Goal: Task Accomplishment & Management: Complete application form

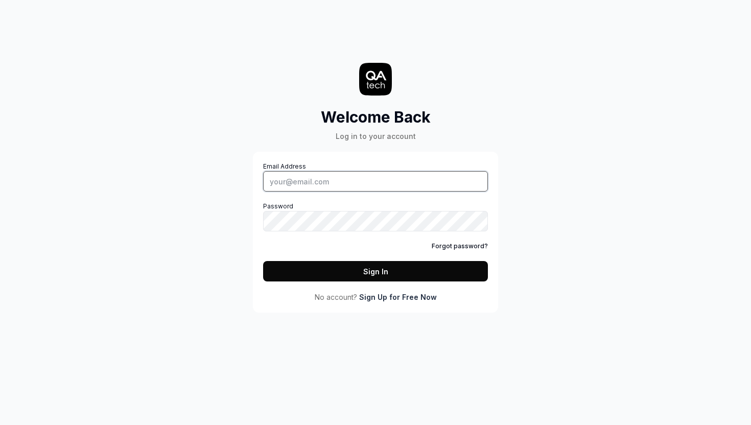
click at [385, 179] on input "Email Address" at bounding box center [375, 181] width 225 height 20
type input "qa@circular-iq.com"
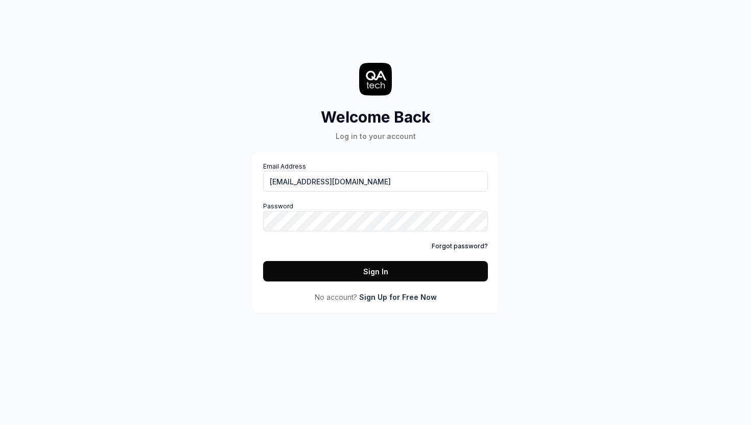
click at [475, 248] on link "Forgot password?" at bounding box center [460, 246] width 56 height 9
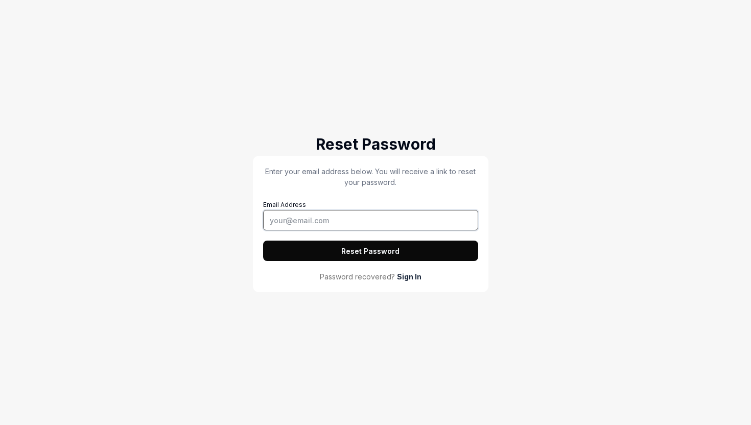
click at [287, 224] on input "Email Address" at bounding box center [370, 220] width 215 height 20
type input "qa@circular-iq.com"
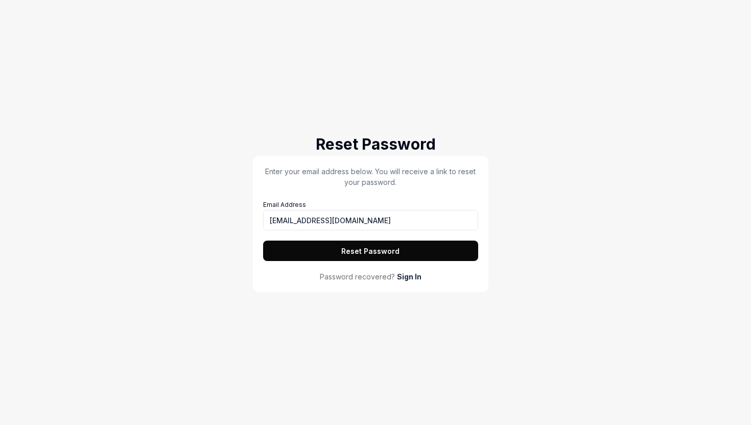
click at [359, 249] on button "Reset Password" at bounding box center [370, 251] width 215 height 20
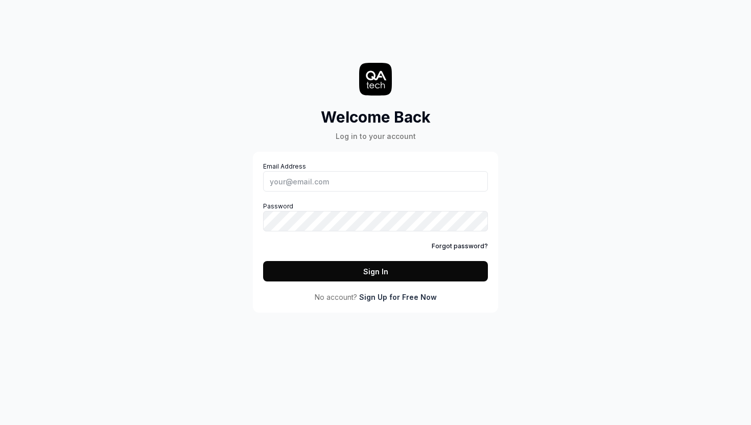
click at [412, 300] on link "Sign Up for Free Now" at bounding box center [398, 297] width 78 height 11
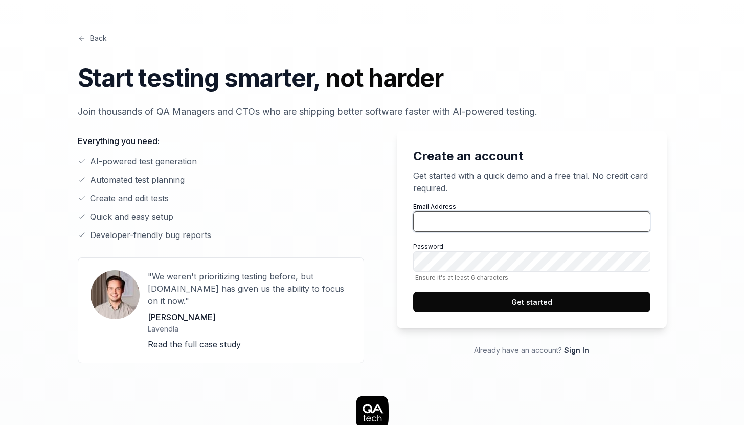
click at [458, 226] on input "Email Address" at bounding box center [531, 222] width 237 height 20
type input "qa@circular-iq.com"
click at [512, 300] on button "Get started" at bounding box center [531, 302] width 237 height 20
click at [477, 217] on input "Email Address" at bounding box center [531, 222] width 237 height 20
type input "[EMAIL_ADDRESS][DOMAIN_NAME]"
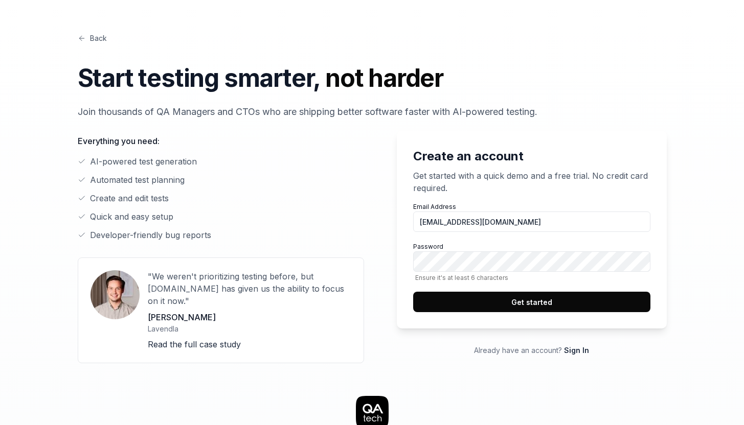
click at [520, 300] on button "Get started" at bounding box center [531, 302] width 237 height 20
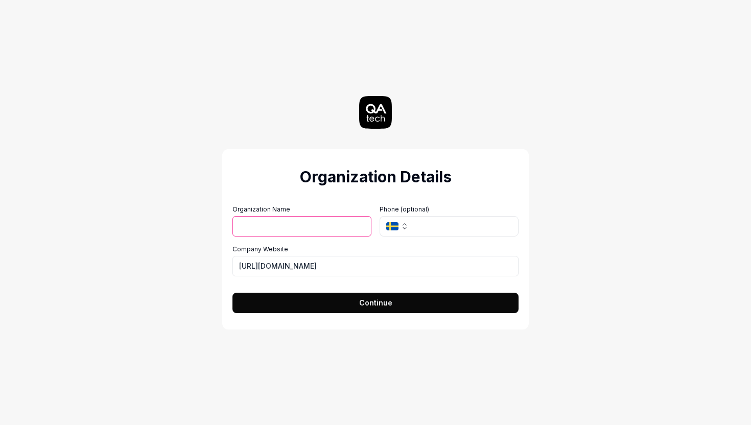
click at [304, 231] on input "Organization Name" at bounding box center [302, 226] width 139 height 20
type input "Circular IQ"
click at [397, 228] on icon "button" at bounding box center [392, 226] width 12 height 8
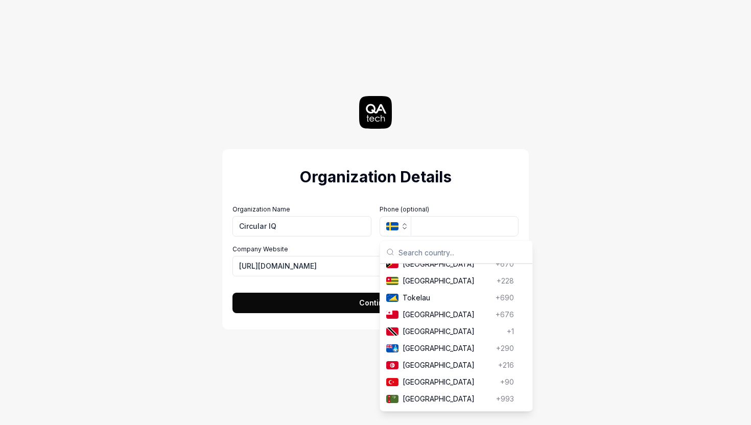
scroll to position [3817, 0]
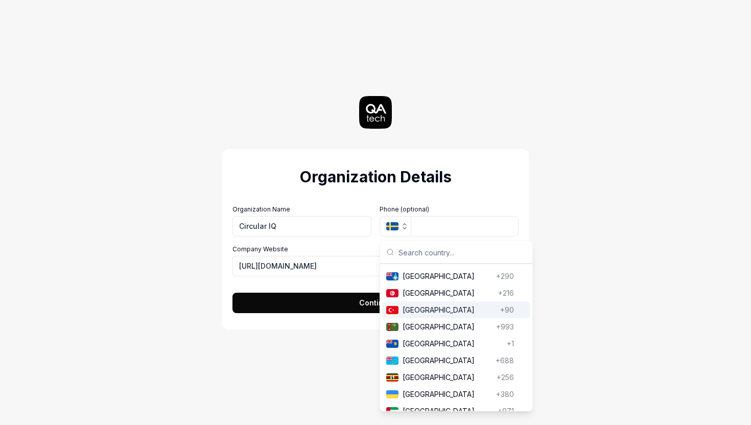
click at [422, 316] on span "[GEOGRAPHIC_DATA]" at bounding box center [450, 310] width 94 height 11
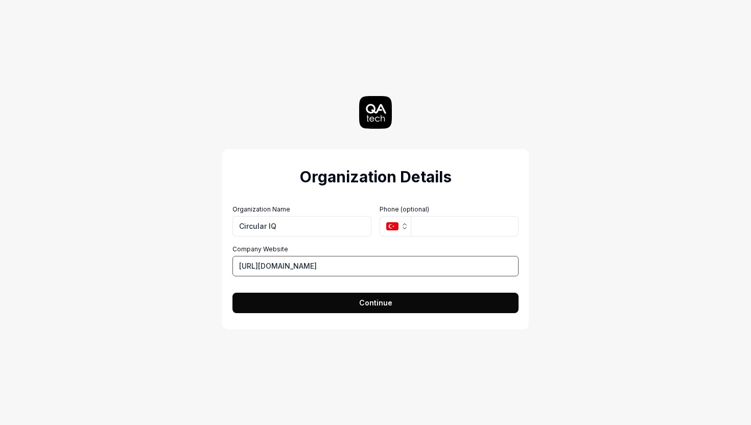
click at [280, 266] on input "[URL][DOMAIN_NAME]" at bounding box center [376, 266] width 286 height 20
click at [281, 267] on input "[URL][DOMAIN_NAME]" at bounding box center [376, 266] width 286 height 20
type input "[URL][DOMAIN_NAME]"
click at [395, 306] on button "Continue" at bounding box center [376, 303] width 286 height 20
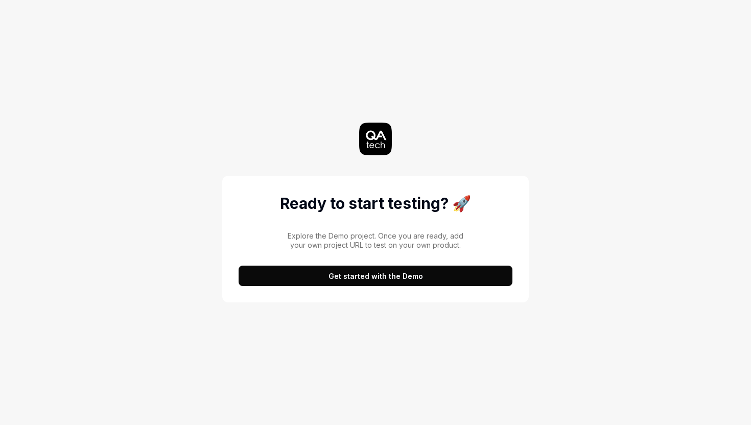
click at [398, 279] on button "Get started with the Demo" at bounding box center [376, 276] width 274 height 20
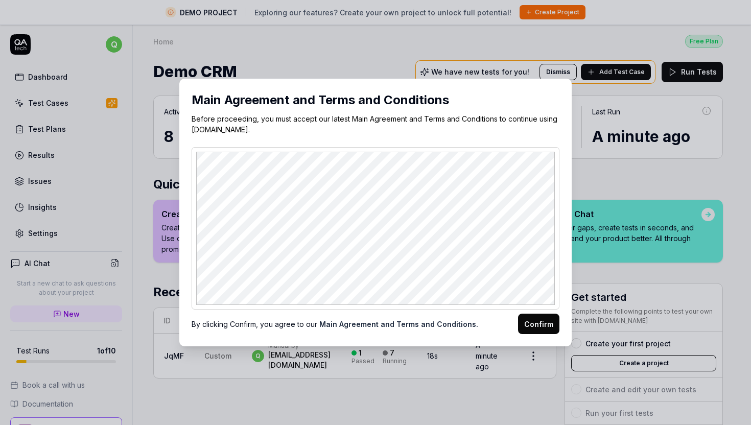
click at [539, 325] on button "Confirm" at bounding box center [538, 324] width 41 height 20
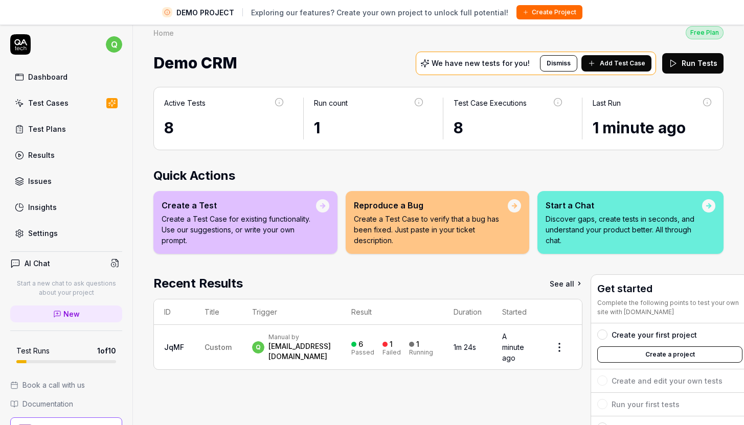
scroll to position [23, 0]
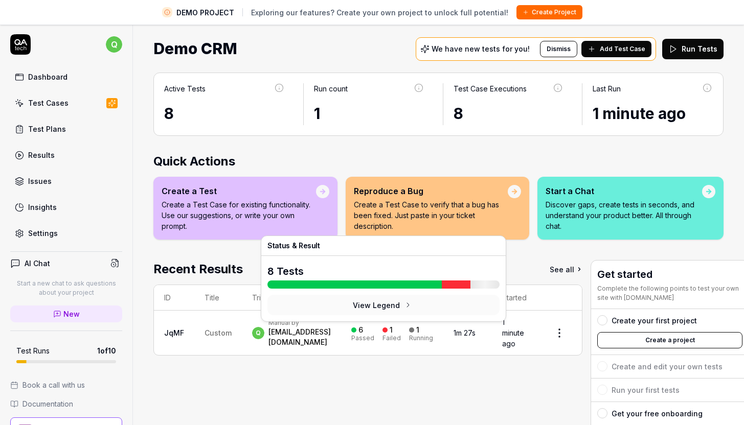
click at [380, 328] on body "DEMO PROJECT Exploring our features? Create your own project to unlock full pot…" at bounding box center [372, 224] width 744 height 449
